Goal: Complete application form

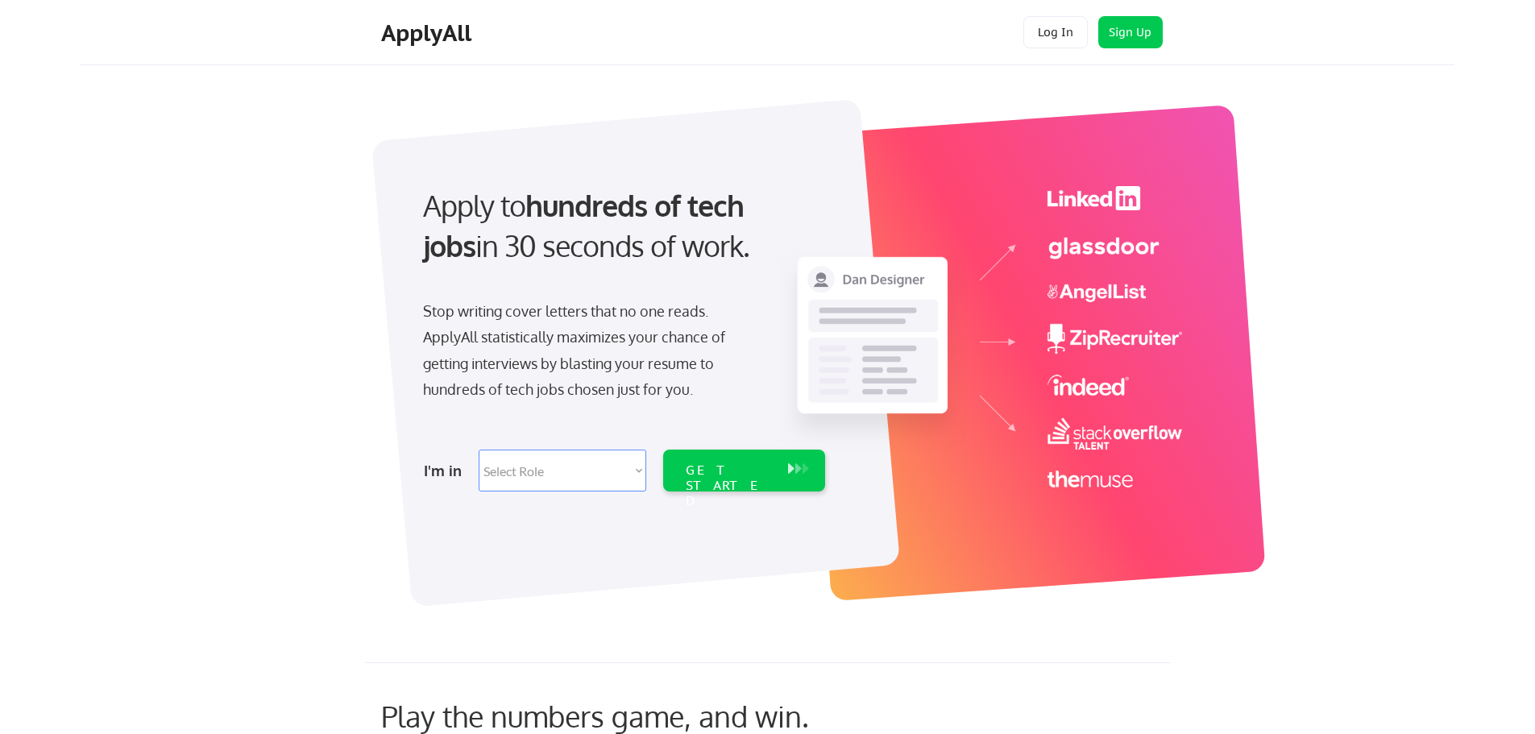
click at [641, 479] on select "Select Role Software Engineering Product Management Customer Success Sales UI/U…" at bounding box center [563, 471] width 168 height 42
select select ""sales0""
click at [479, 450] on select "Select Role Software Engineering Product Management Customer Success Sales UI/U…" at bounding box center [563, 471] width 168 height 42
select select ""sales0""
click at [738, 478] on div "GET STARTED" at bounding box center [729, 485] width 86 height 47
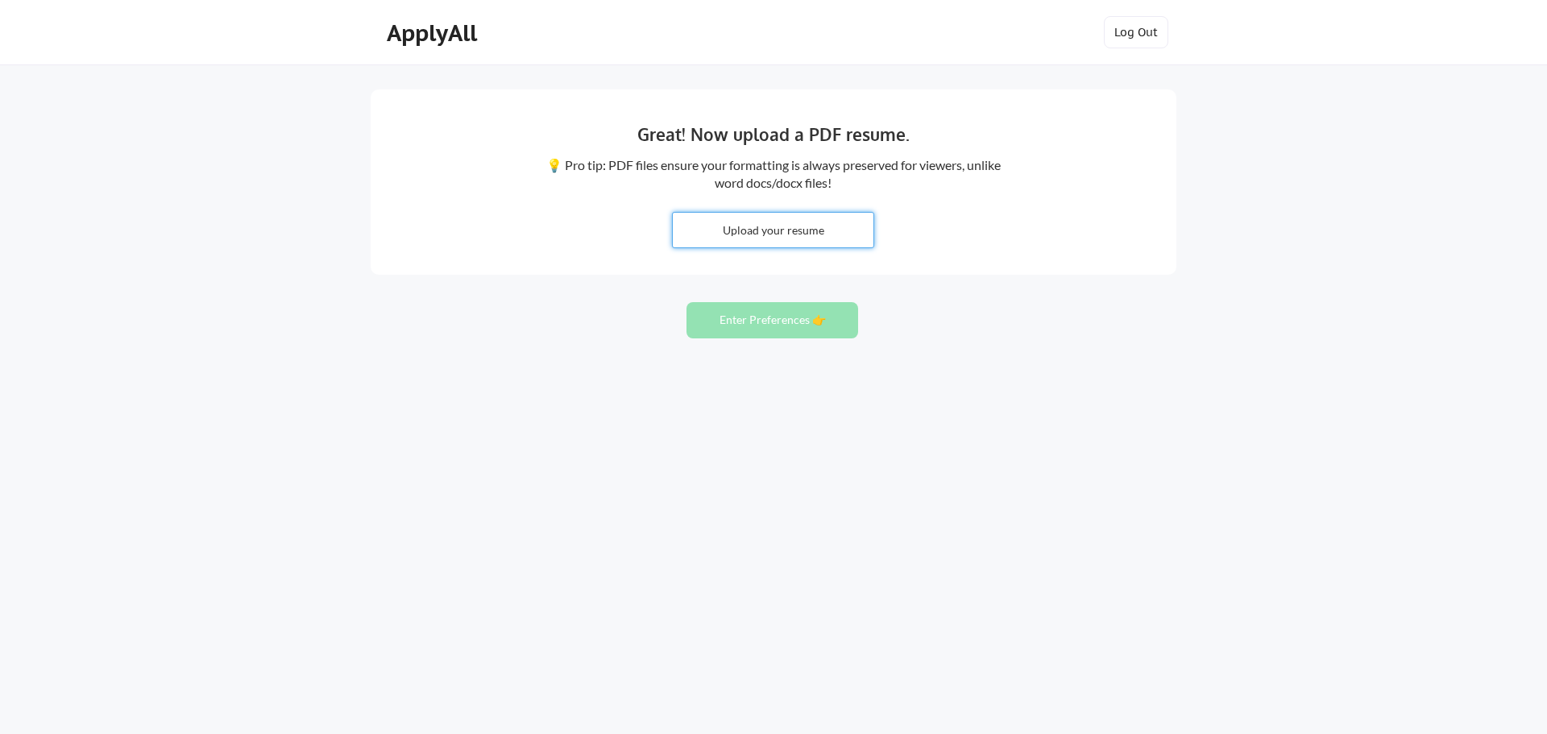
click at [794, 239] on input "file" at bounding box center [773, 230] width 201 height 35
type input "C:\fakepath\Sales Exec Resume '25 (1).docx"
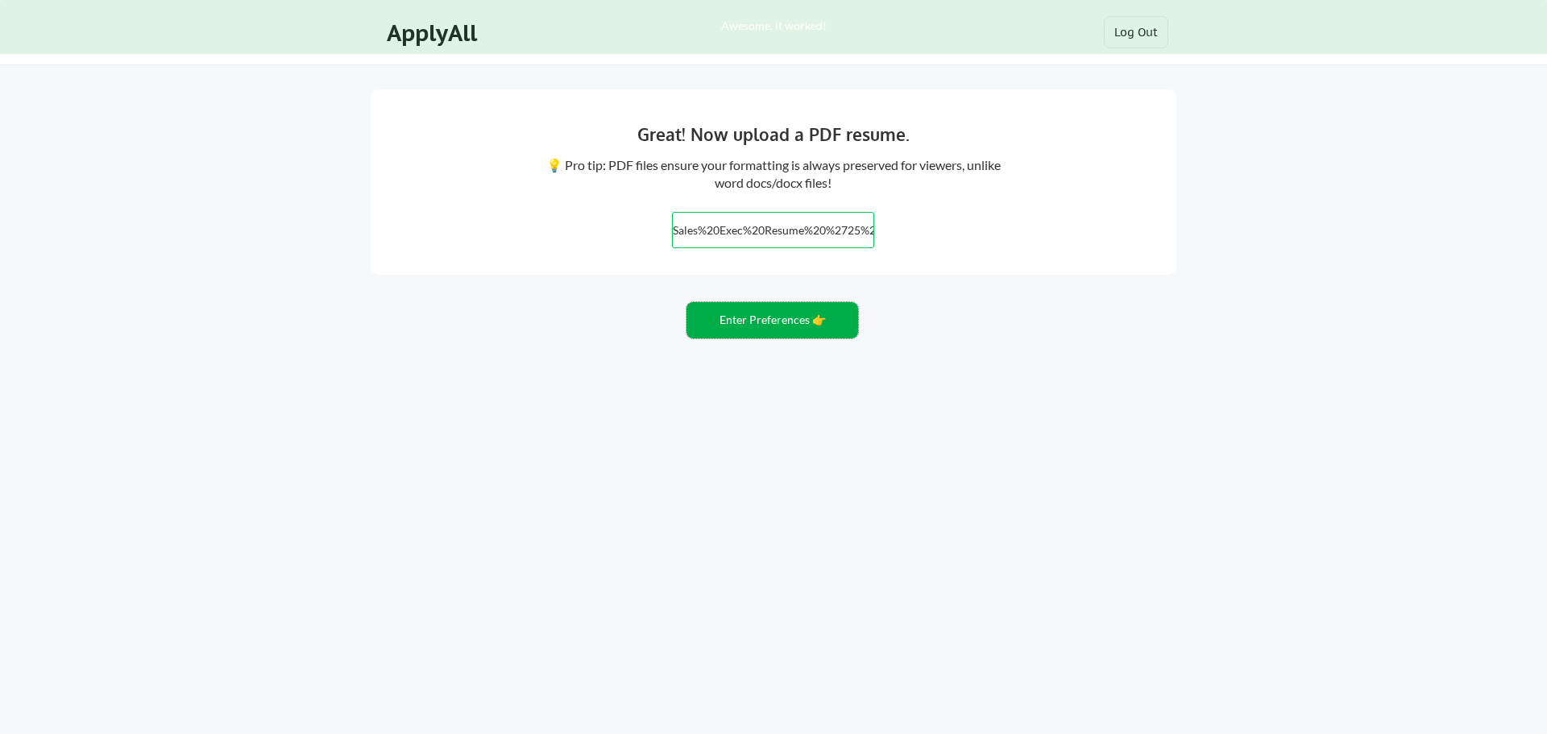
click at [768, 326] on button "Enter Preferences 👉" at bounding box center [772, 320] width 172 height 36
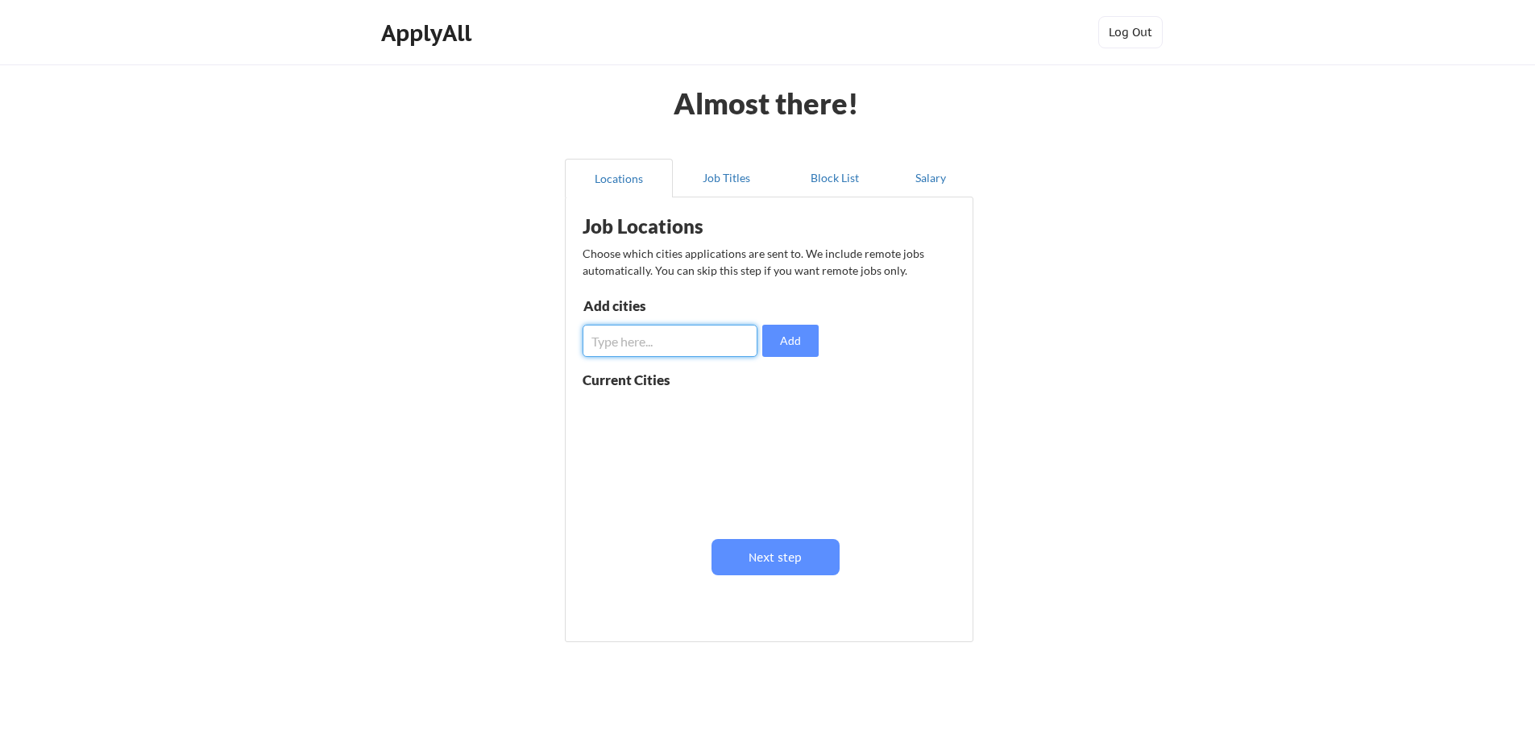
click at [699, 339] on input "input" at bounding box center [670, 341] width 175 height 32
type input "Denver"
click at [801, 338] on button "Add" at bounding box center [790, 341] width 56 height 32
click at [696, 344] on input "input" at bounding box center [670, 341] width 175 height 32
type input "Fort Collins"
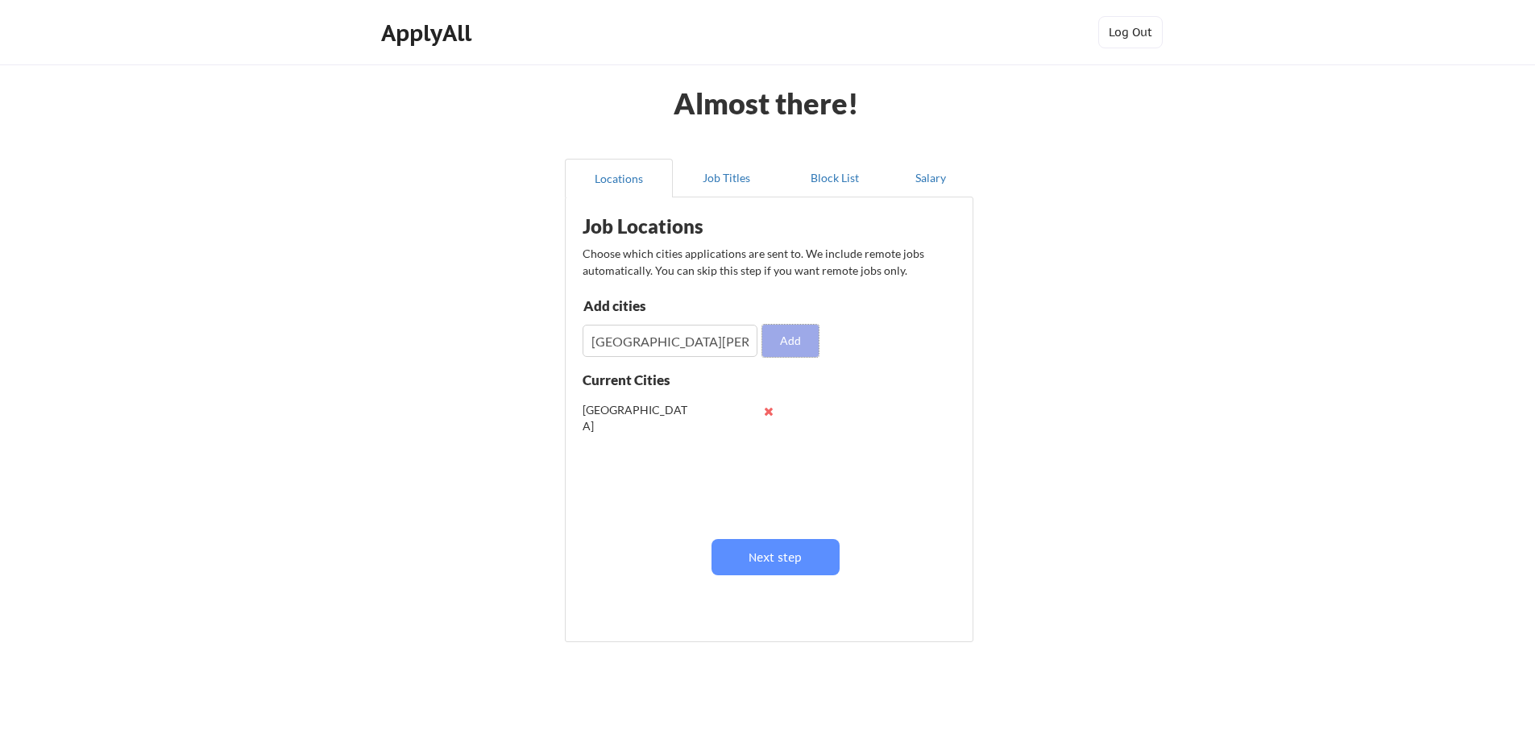
click at [809, 345] on button "Add" at bounding box center [790, 341] width 56 height 32
click at [665, 345] on input "input" at bounding box center [670, 341] width 175 height 32
click at [628, 342] on input "input" at bounding box center [670, 341] width 175 height 32
type input "Greeley"
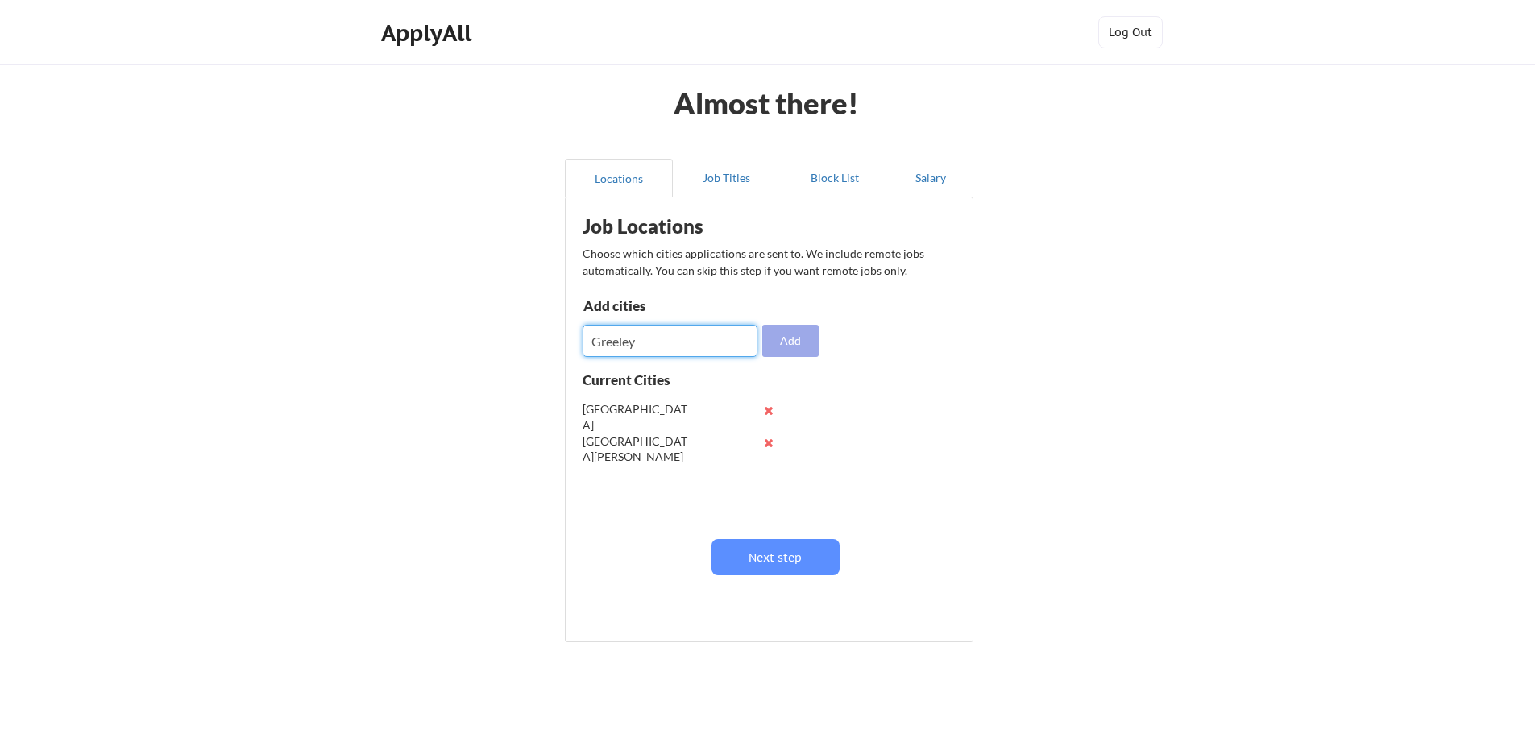
click at [782, 343] on button "Add" at bounding box center [790, 341] width 56 height 32
click at [680, 347] on input "input" at bounding box center [670, 341] width 175 height 32
type input "Loveland"
click at [795, 348] on button "Add" at bounding box center [790, 341] width 56 height 32
click at [727, 189] on button "Job Titles" at bounding box center [727, 178] width 108 height 39
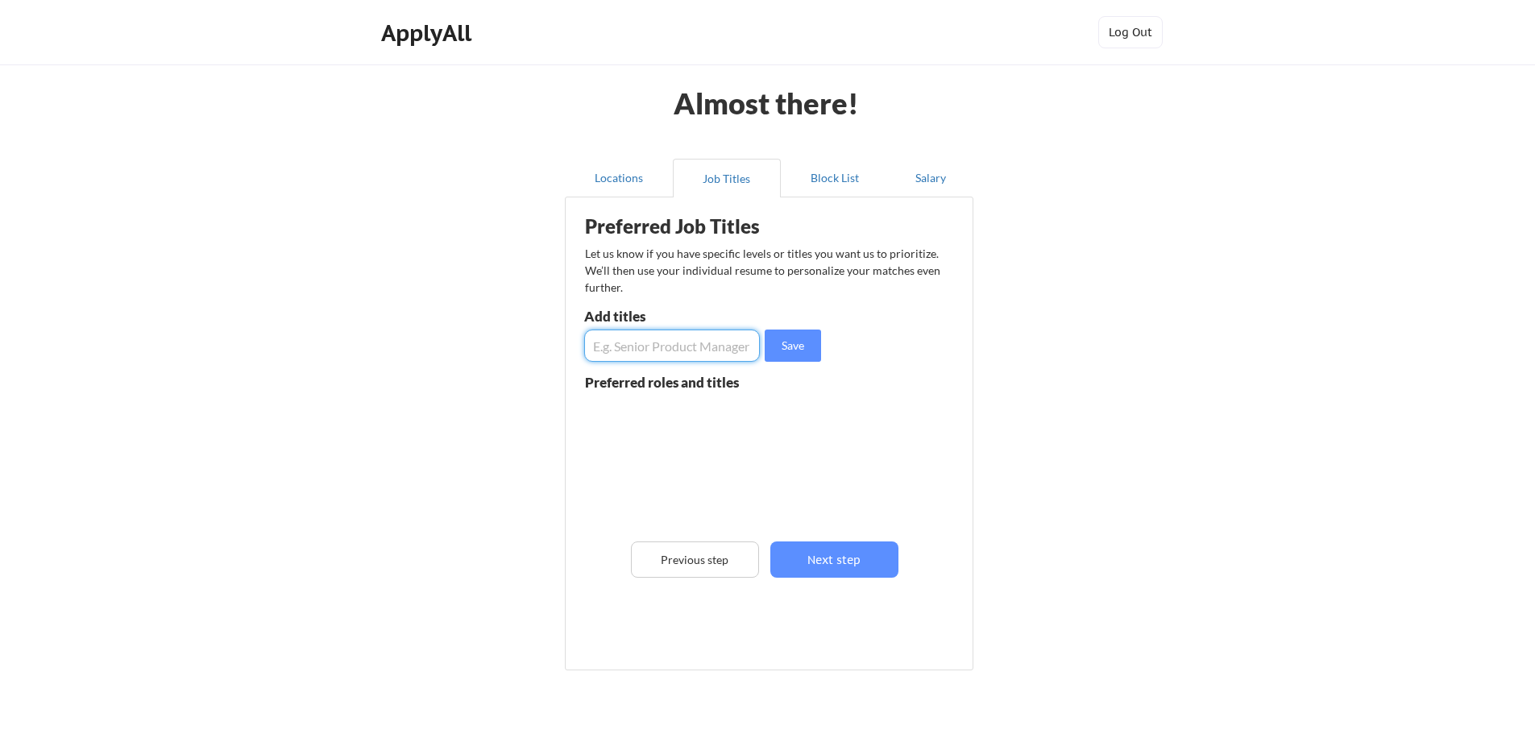
click at [698, 339] on input "input" at bounding box center [672, 346] width 176 height 32
type input "Account Executive"
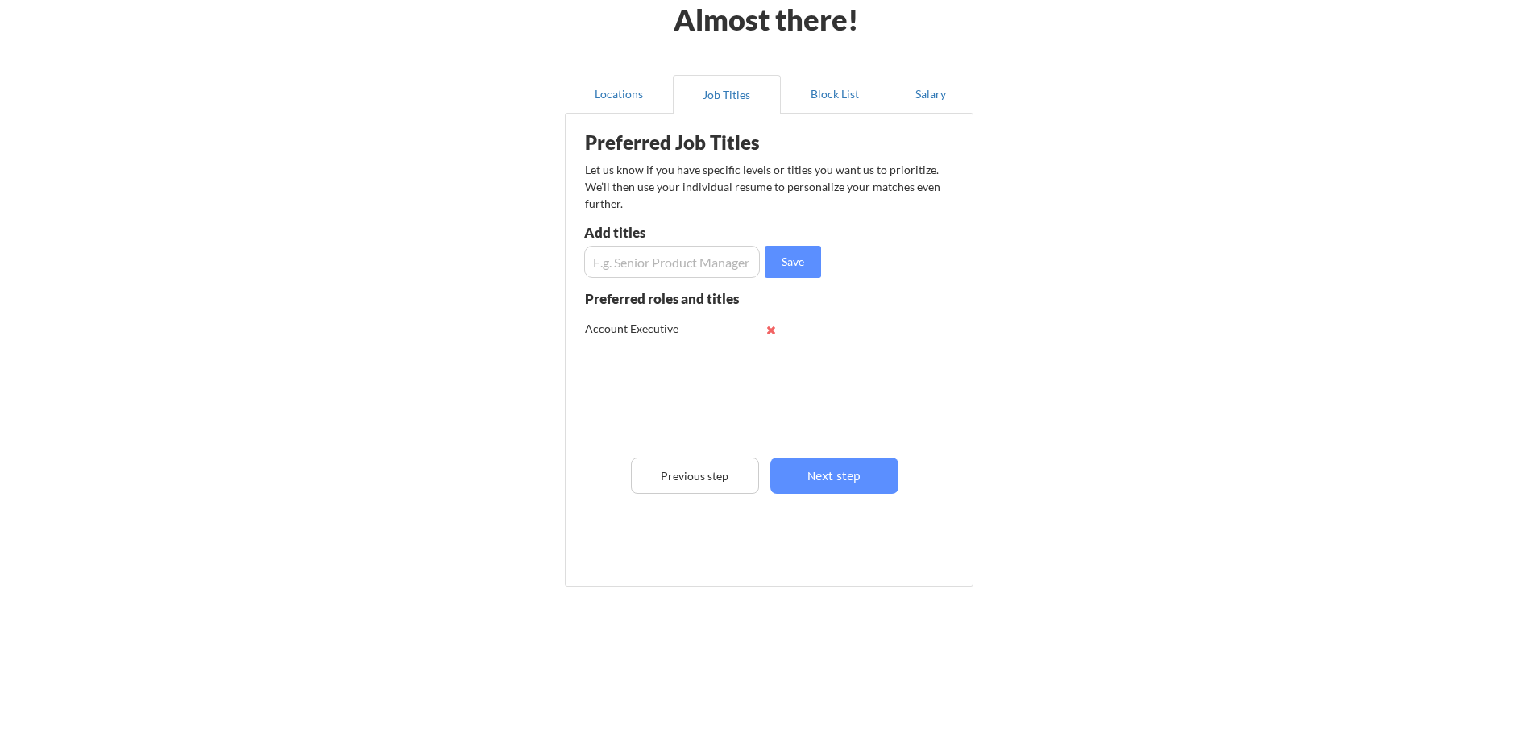
click at [716, 269] on input "input" at bounding box center [672, 262] width 176 height 32
type input "Business Development Executive"
click at [806, 260] on button "Save" at bounding box center [793, 262] width 56 height 32
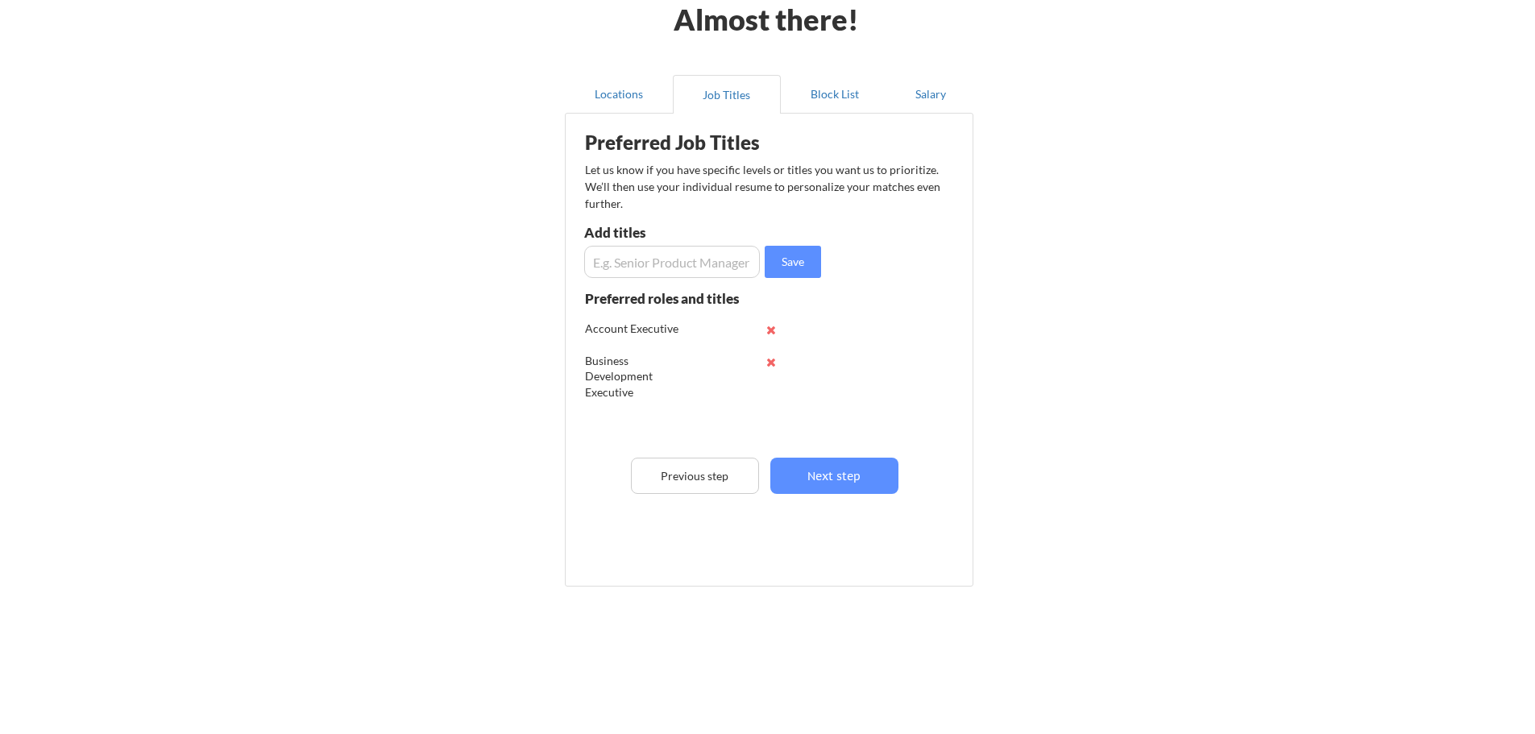
click at [683, 264] on input "input" at bounding box center [672, 262] width 176 height 32
type input "Account Manager"
click at [811, 263] on button "Save" at bounding box center [793, 262] width 56 height 32
click at [820, 95] on button "Block List" at bounding box center [835, 94] width 108 height 39
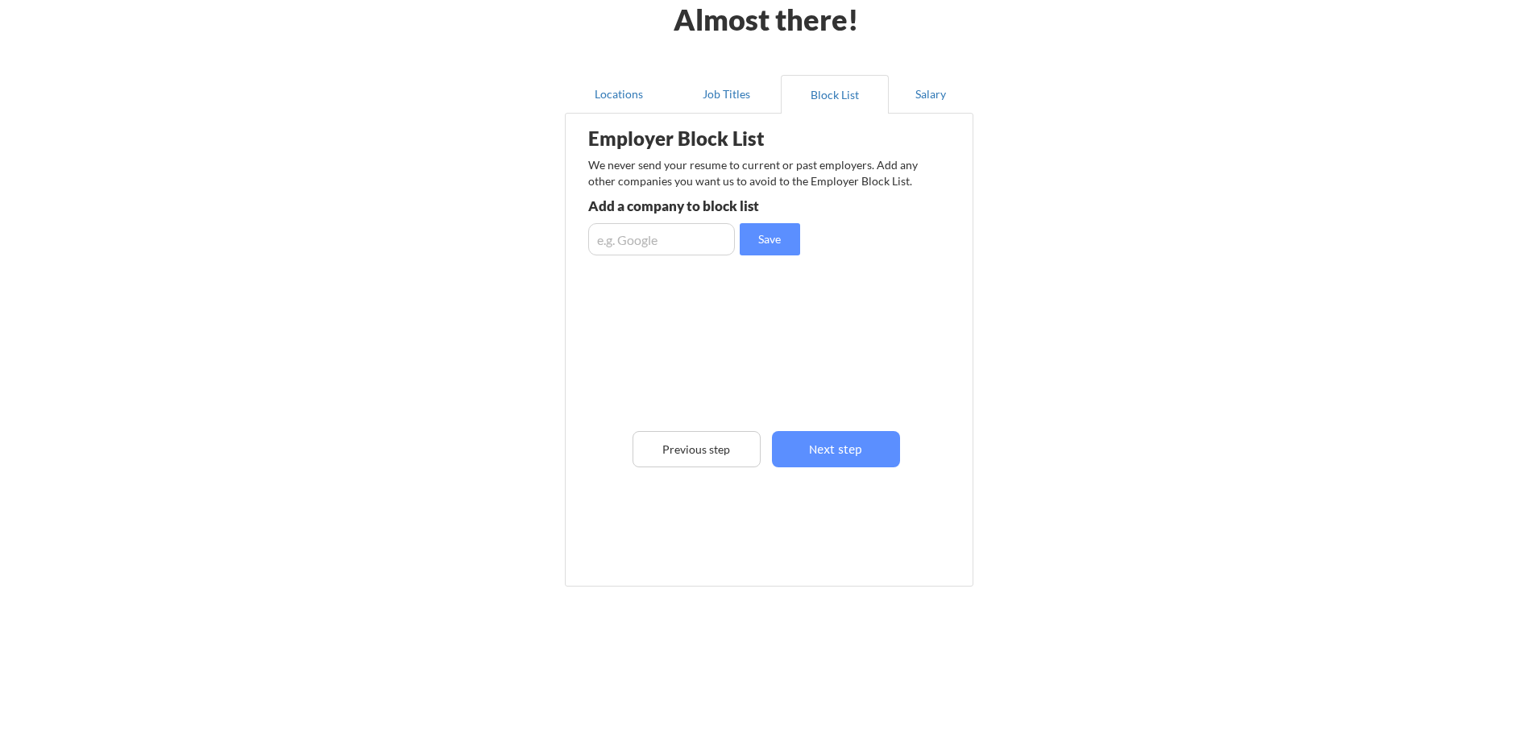
click at [678, 245] on input "input" at bounding box center [661, 239] width 147 height 32
type input "AgilityInsights"
click at [678, 245] on input "input" at bounding box center [661, 239] width 147 height 32
type input "AgilityHealth"
click at [749, 238] on button "Save" at bounding box center [770, 239] width 60 height 32
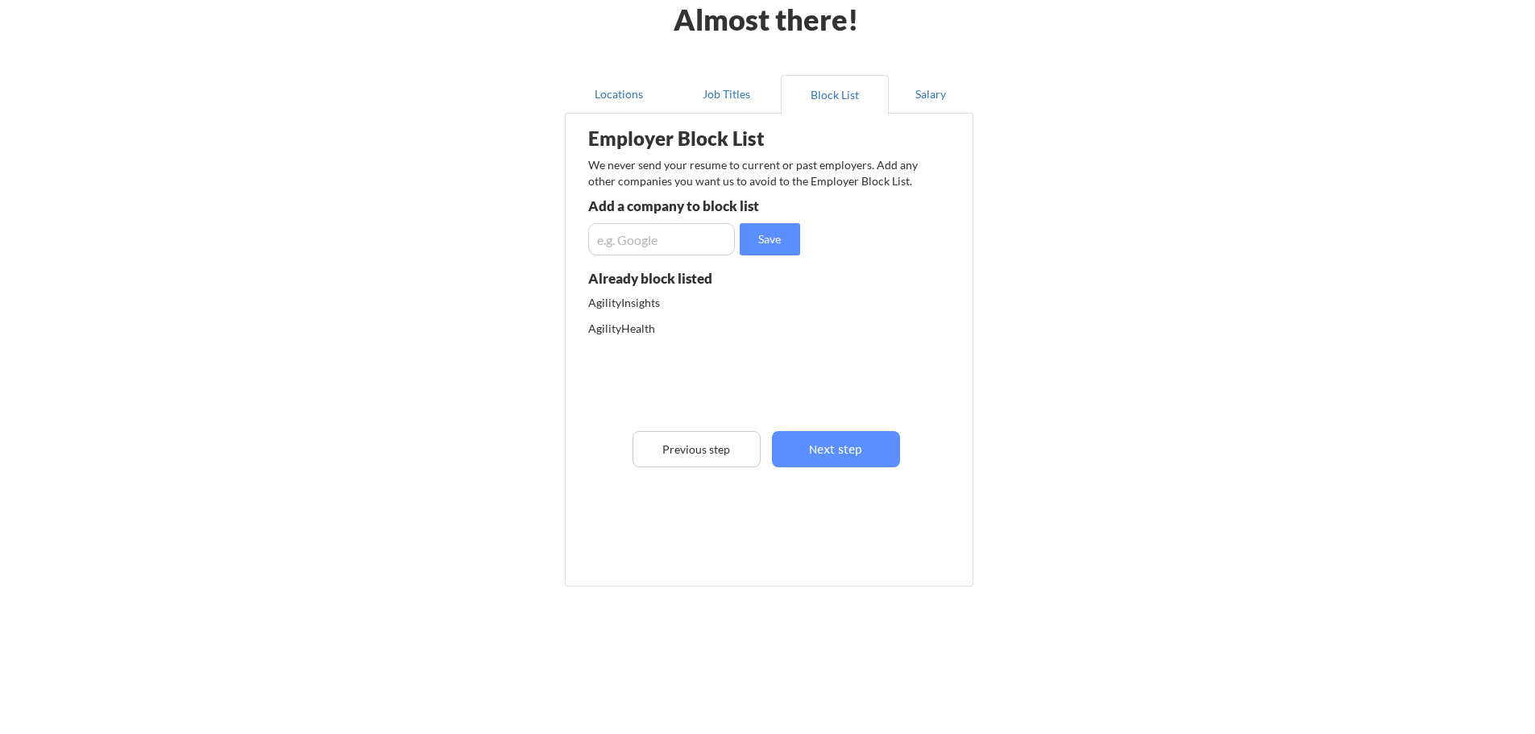
click at [707, 242] on input "input" at bounding box center [661, 239] width 147 height 32
type input "Agile Transformation Inc."
click at [753, 247] on button "Save" at bounding box center [770, 239] width 60 height 32
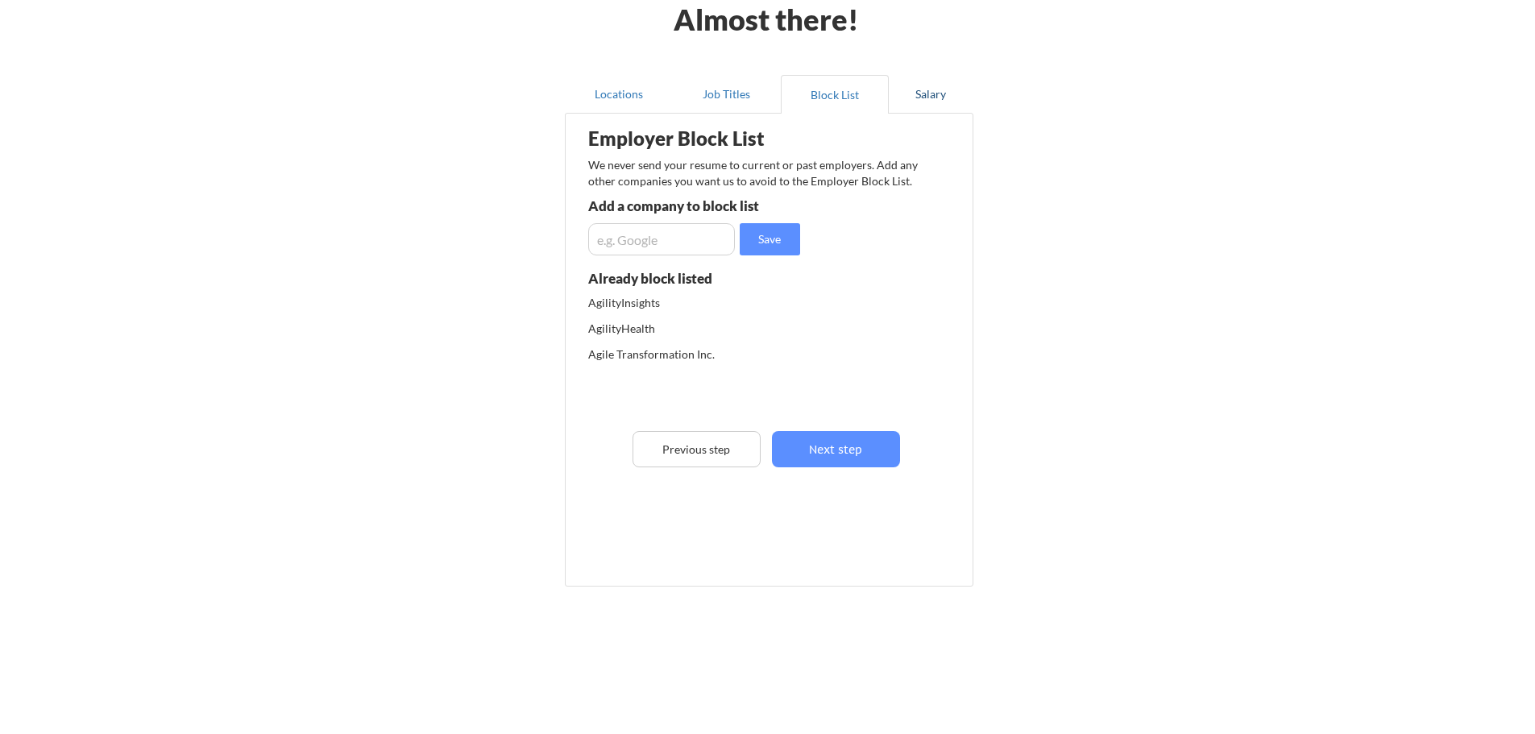
click at [935, 102] on button "Salary" at bounding box center [931, 94] width 85 height 39
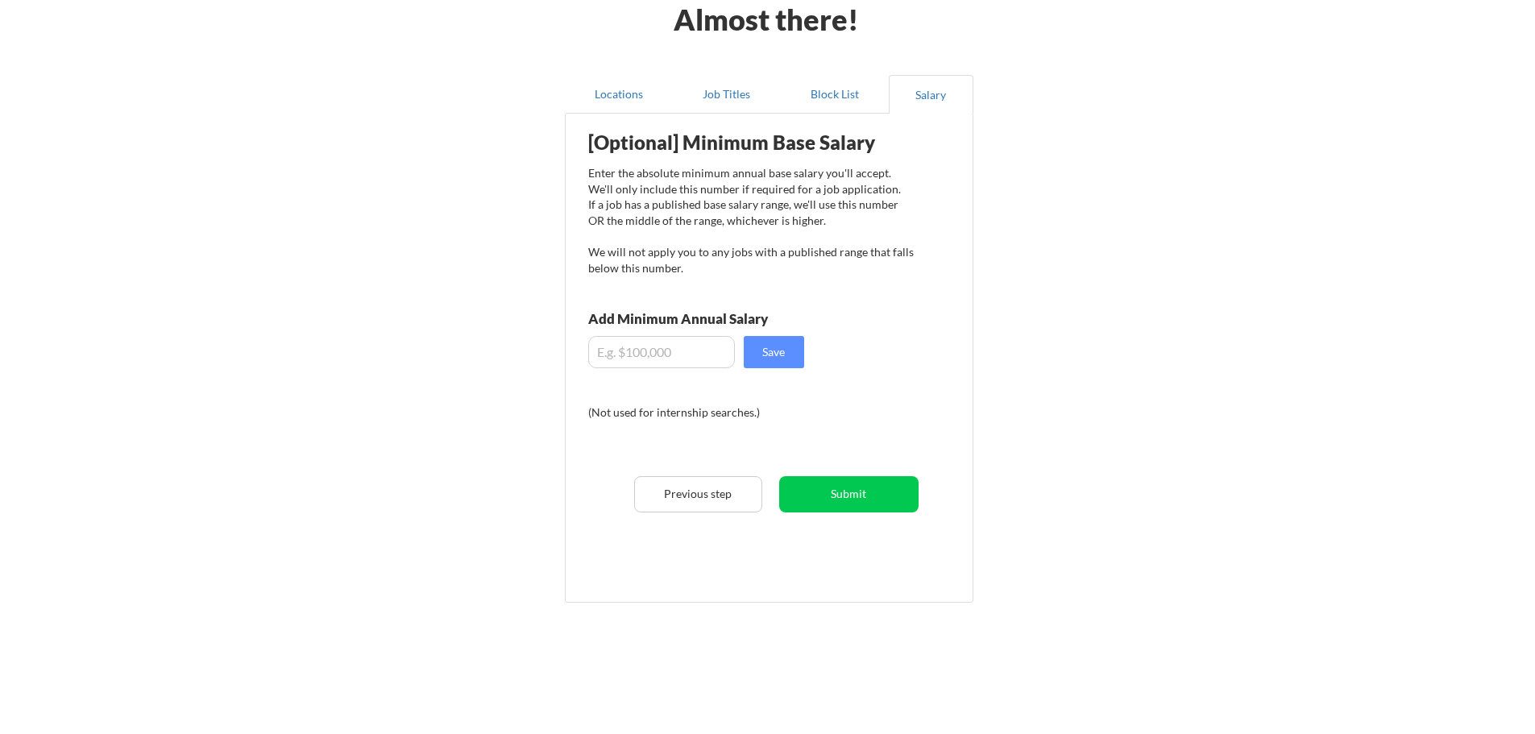
click at [661, 350] on input "input" at bounding box center [661, 352] width 147 height 32
type input "$100,000"
click at [780, 366] on button "Save" at bounding box center [774, 352] width 60 height 32
click at [633, 104] on button "Locations" at bounding box center [619, 94] width 108 height 39
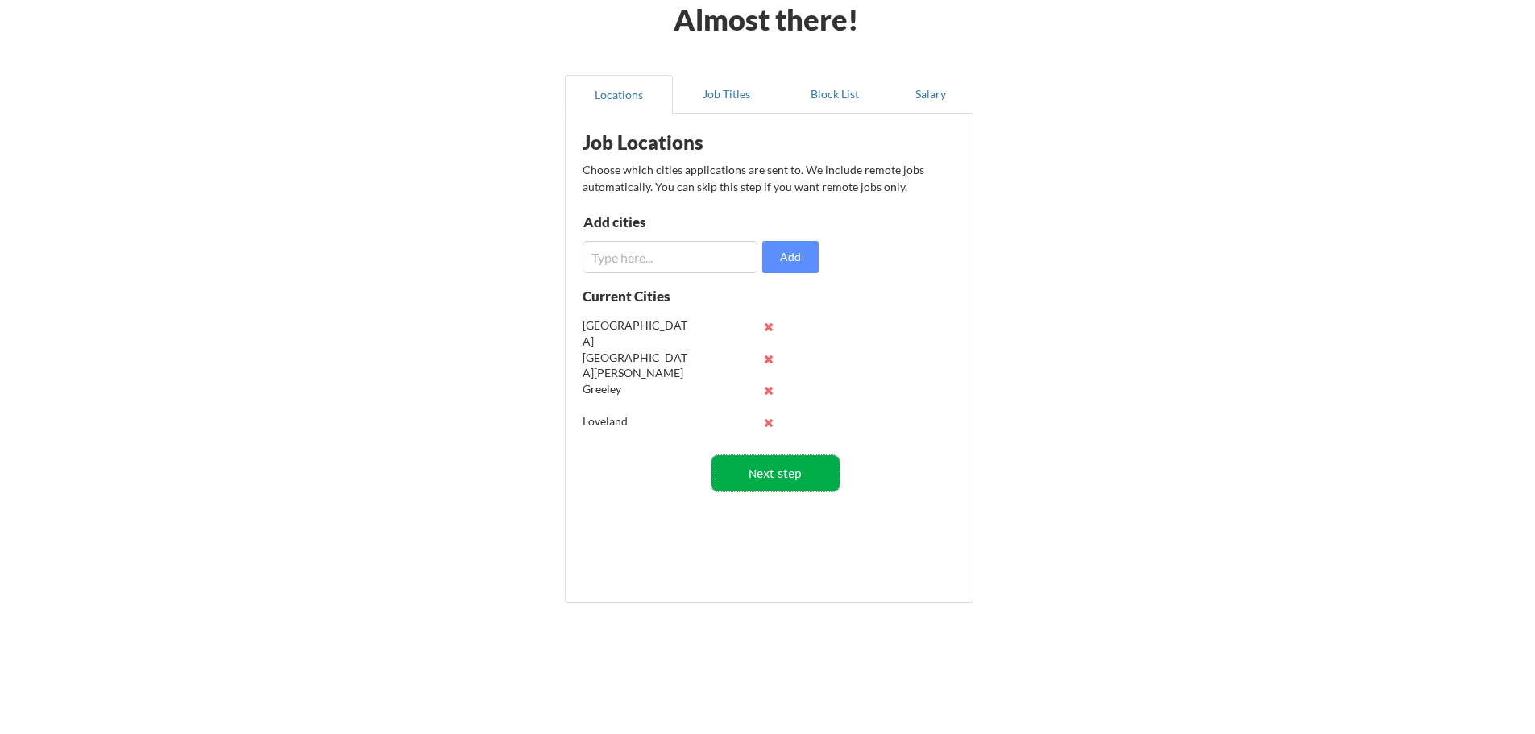
click at [757, 463] on button "Next step" at bounding box center [775, 473] width 128 height 36
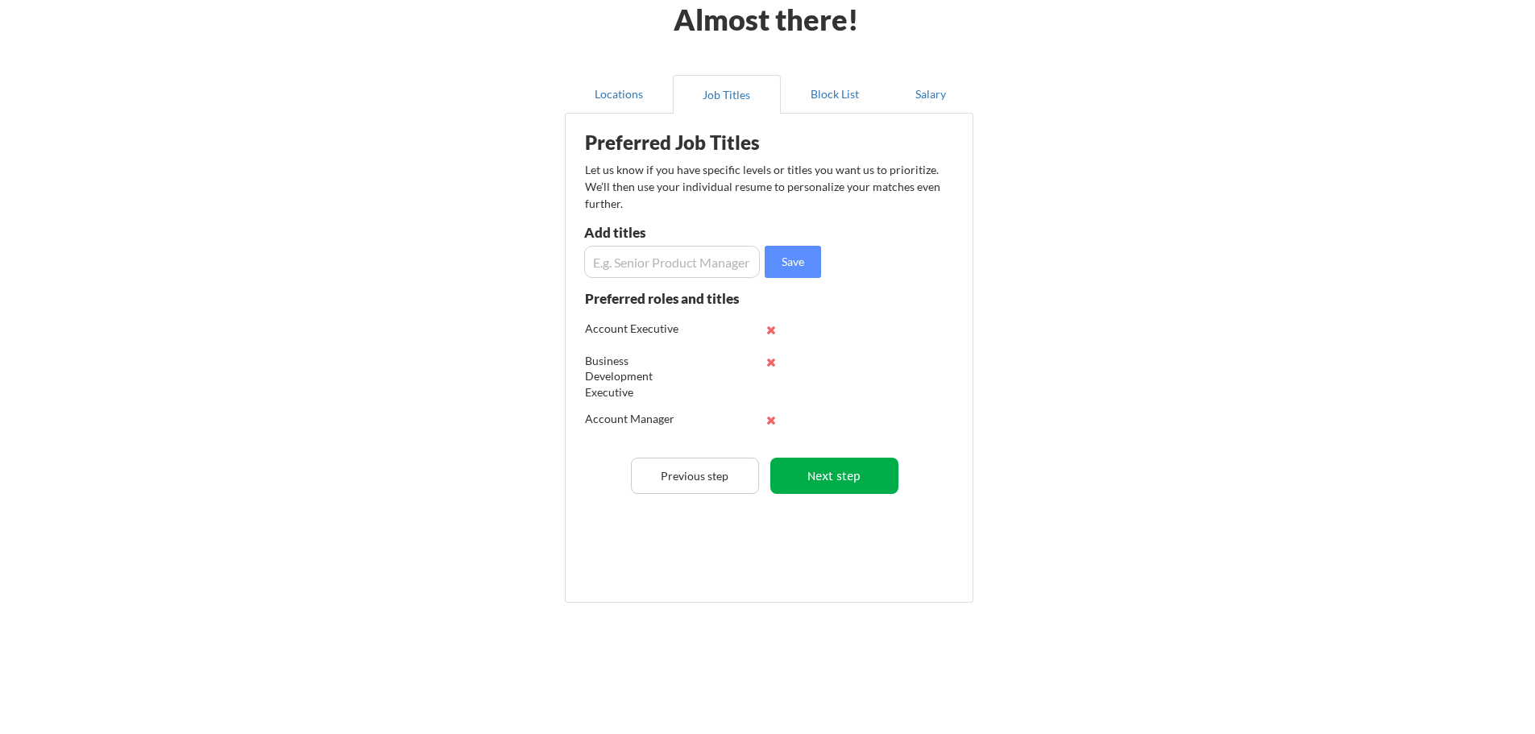
click at [825, 481] on button "Next step" at bounding box center [834, 476] width 128 height 36
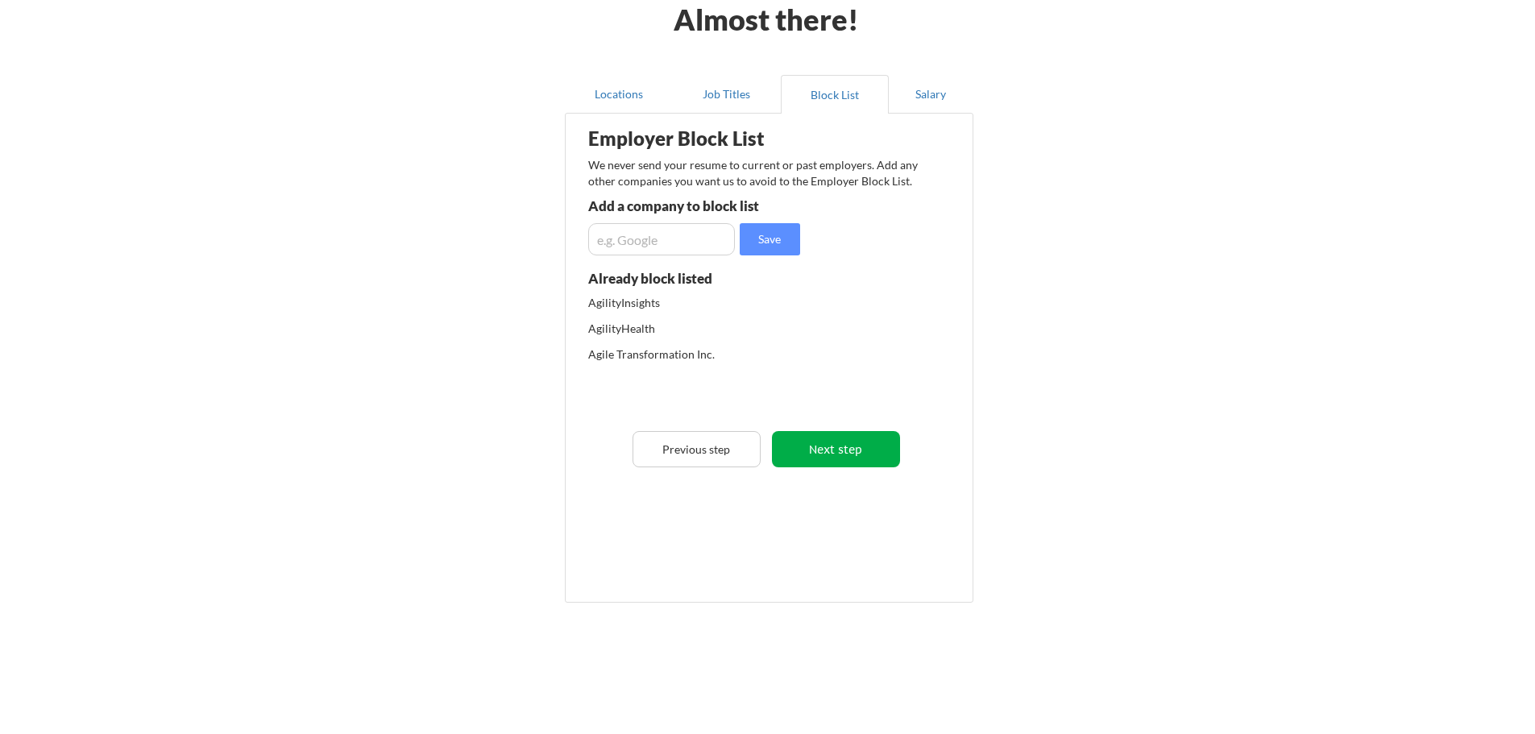
click at [861, 457] on button "Next step" at bounding box center [836, 449] width 128 height 36
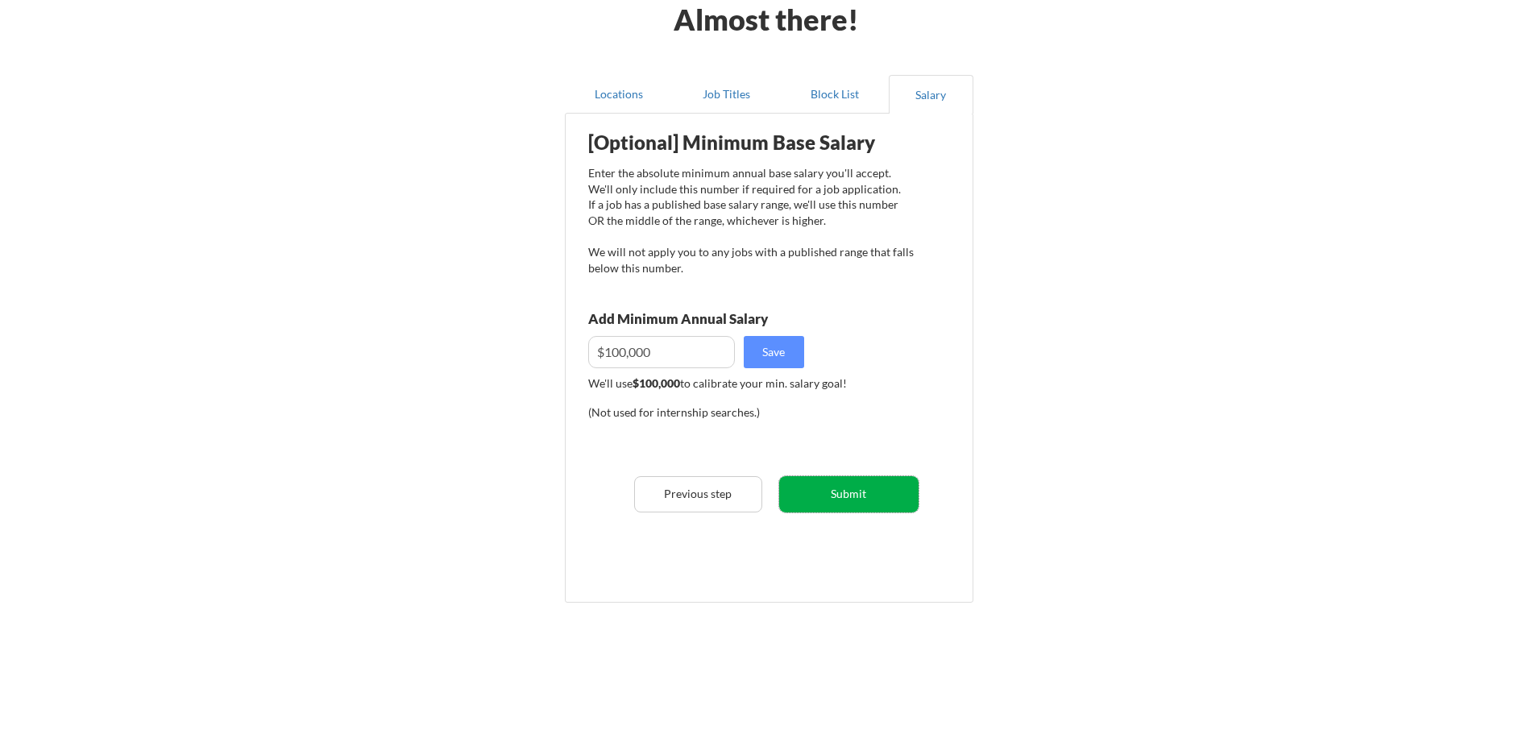
click at [863, 495] on button "Submit" at bounding box center [848, 494] width 139 height 36
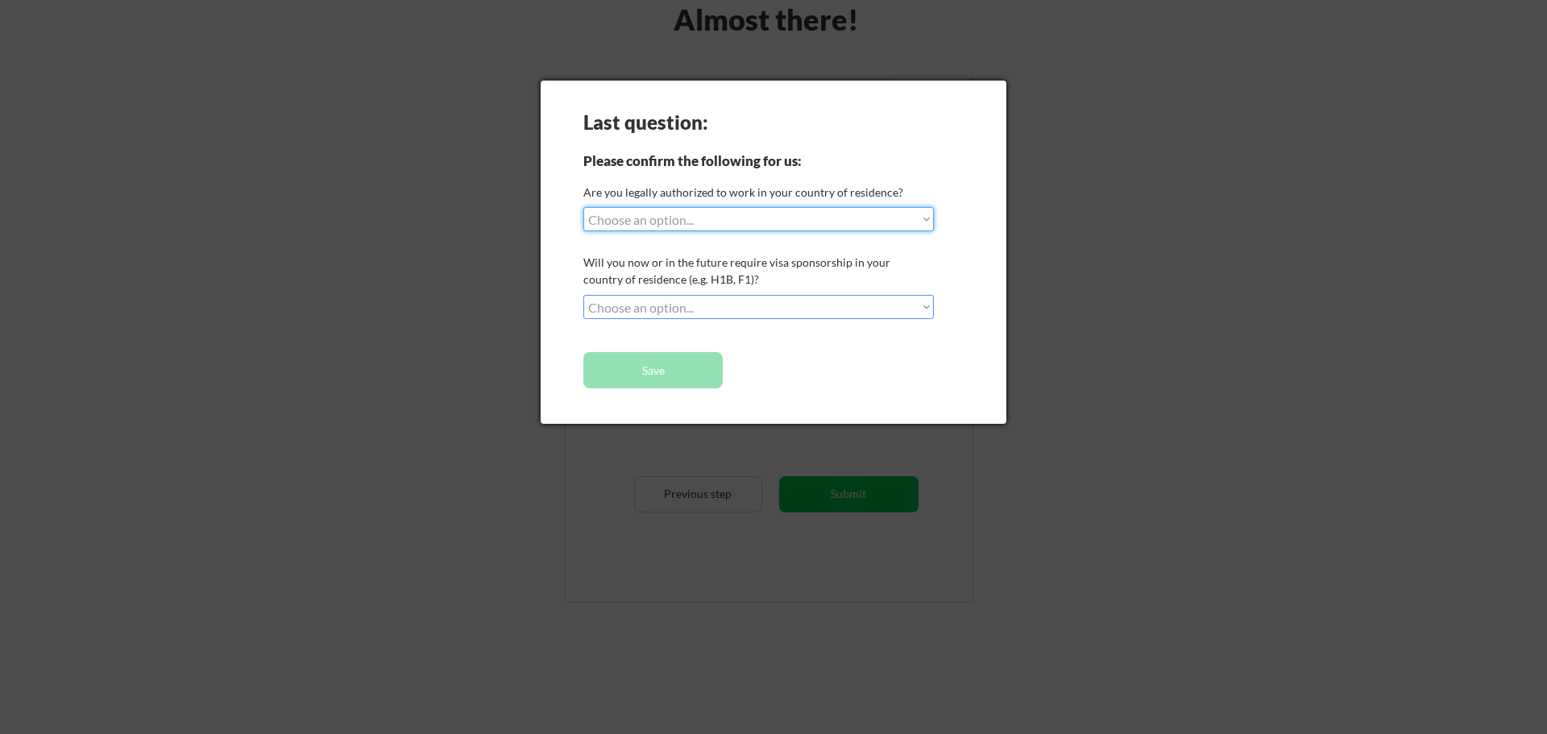
click at [907, 225] on select "Choose an option... Yes, I am a US Citizen Yes, I am a Canadian Citizen Yes, I …" at bounding box center [758, 219] width 350 height 24
select select ""yes__i_am_a_us_citizen""
click at [583, 207] on select "Choose an option... Yes, I am a US Citizen Yes, I am a Canadian Citizen Yes, I …" at bounding box center [758, 219] width 350 height 24
click at [778, 301] on select "Choose an option... No, I will not need sponsorship Yes, I will need sponsorship" at bounding box center [758, 307] width 350 height 24
select select ""no__i_will_not_need_sponsorship""
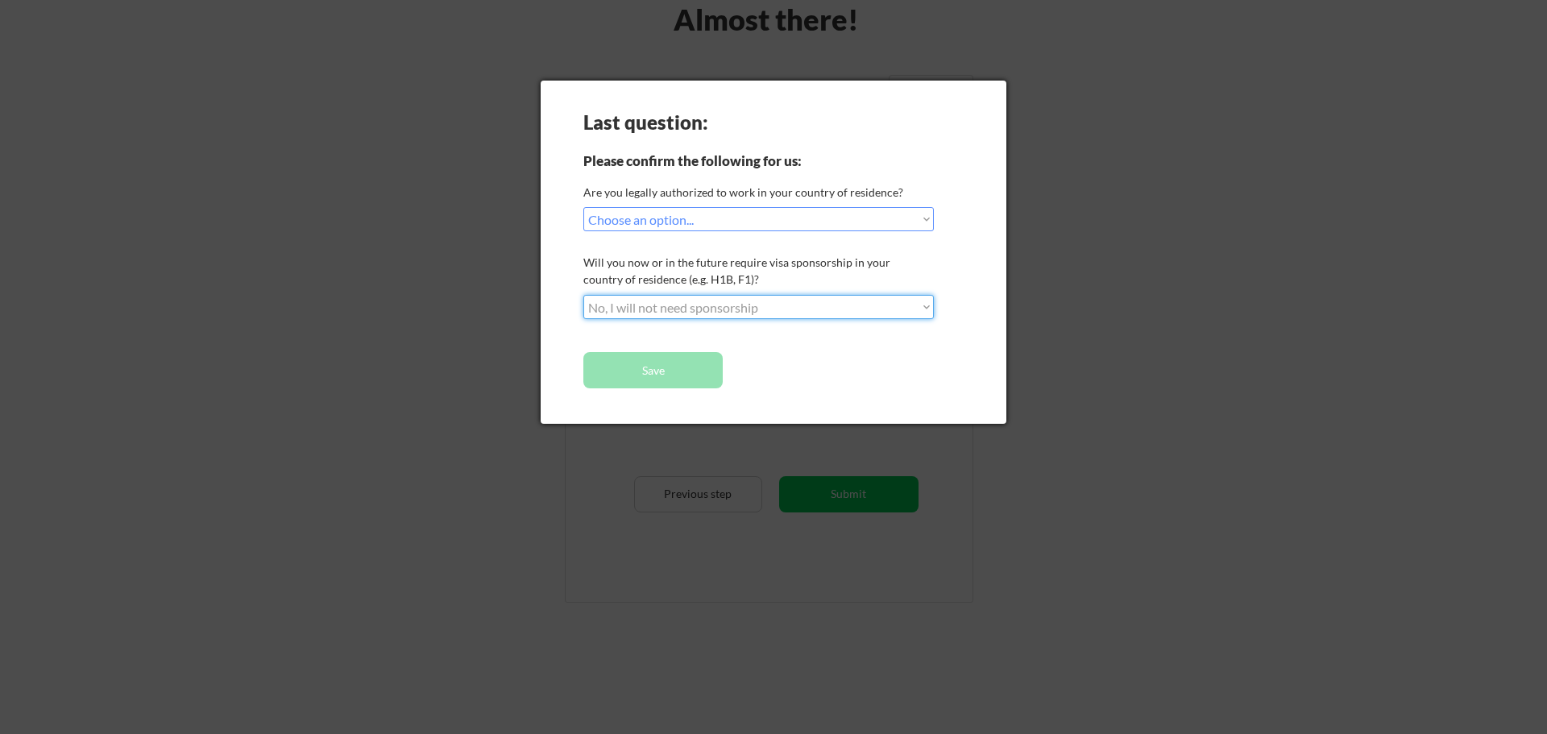
click at [583, 295] on select "Choose an option... No, I will not need sponsorship Yes, I will need sponsorship" at bounding box center [758, 307] width 350 height 24
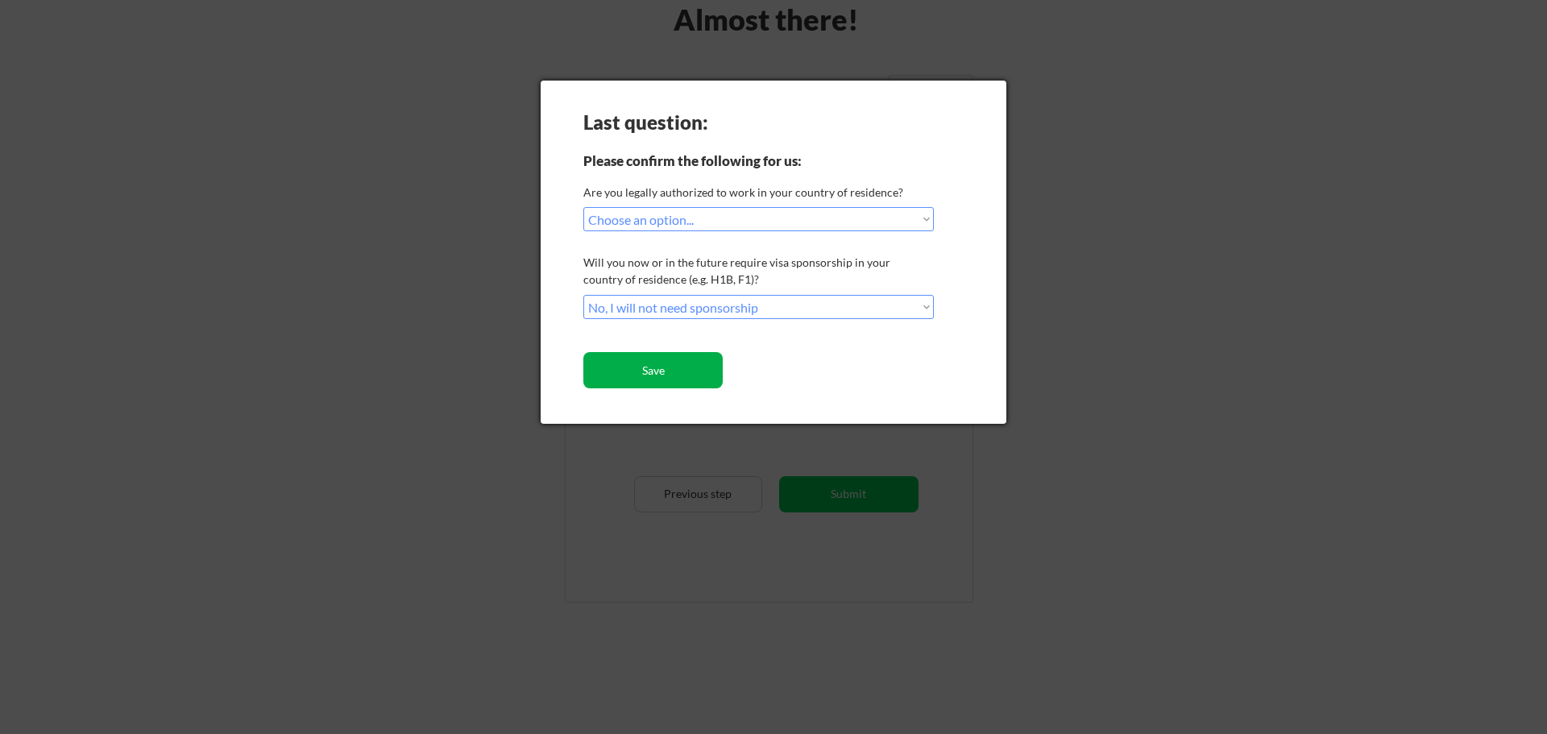
click at [690, 370] on button "Save" at bounding box center [652, 370] width 139 height 36
